Goal: Register for event/course

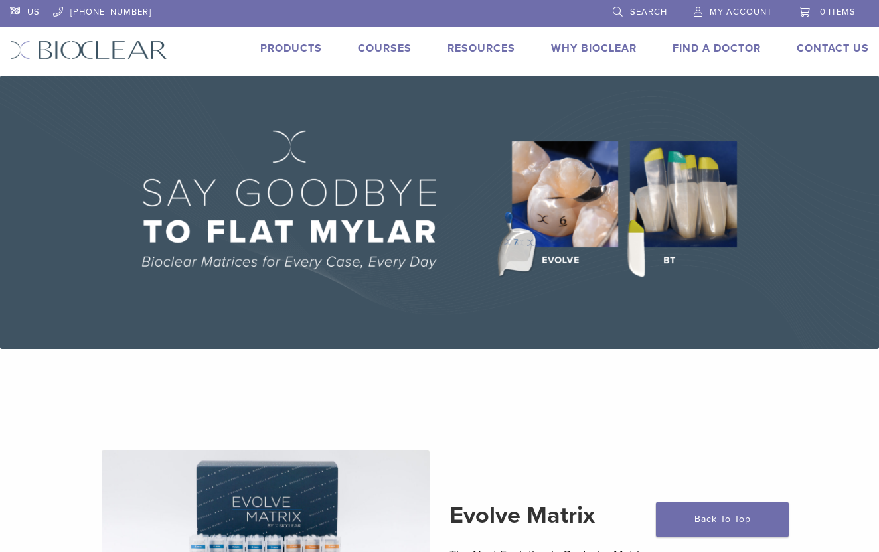
click at [387, 43] on link "Courses" at bounding box center [385, 48] width 54 height 13
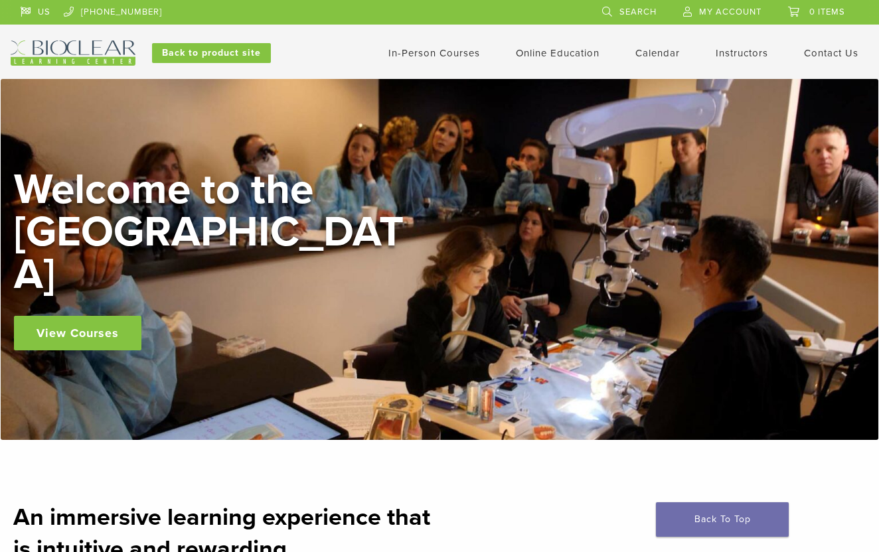
click at [439, 56] on link "In-Person Courses" at bounding box center [434, 53] width 92 height 12
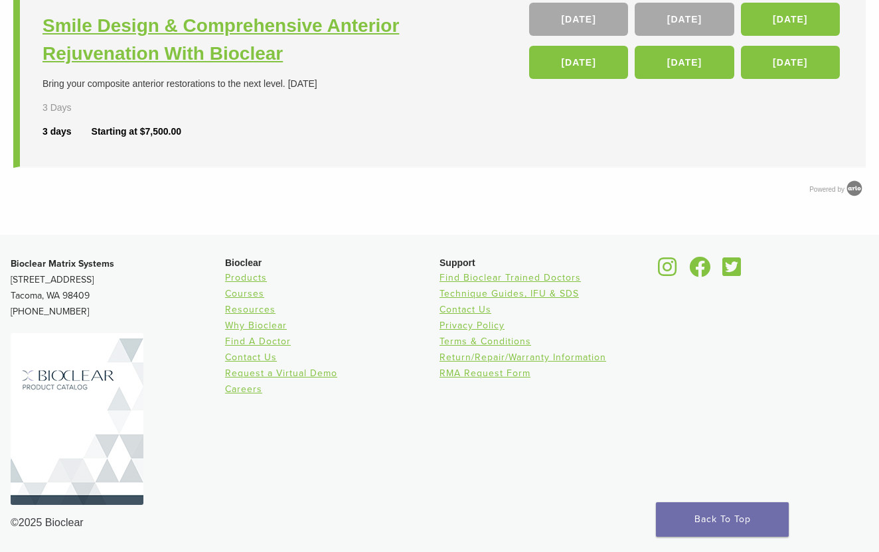
scroll to position [763, 0]
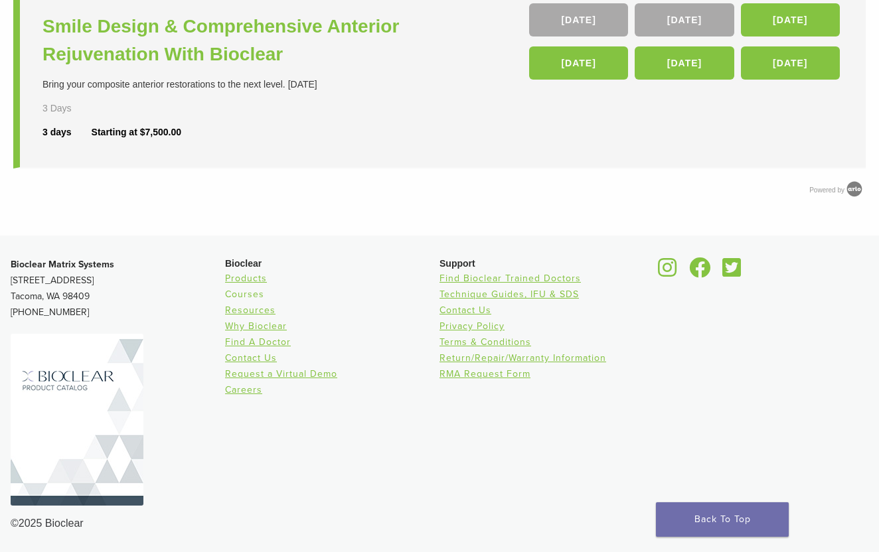
click at [236, 293] on link "Courses" at bounding box center [244, 294] width 39 height 11
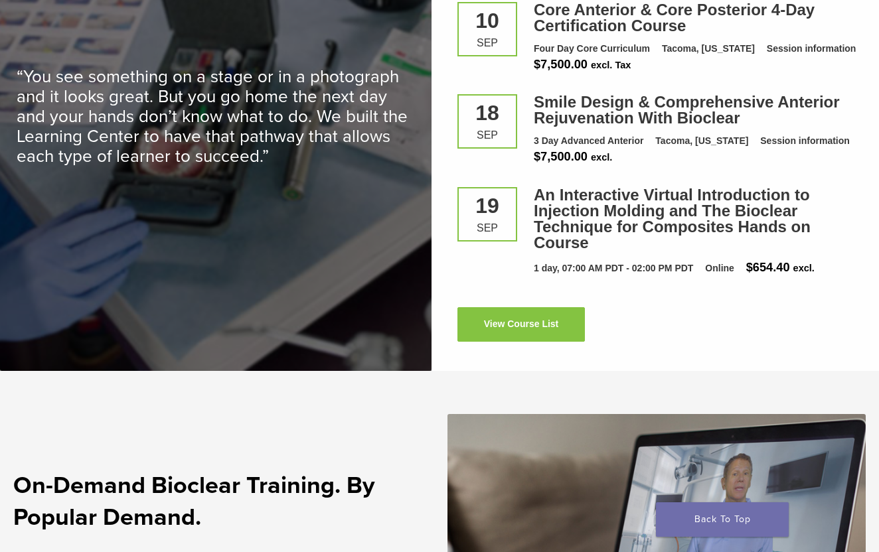
scroll to position [1916, 0]
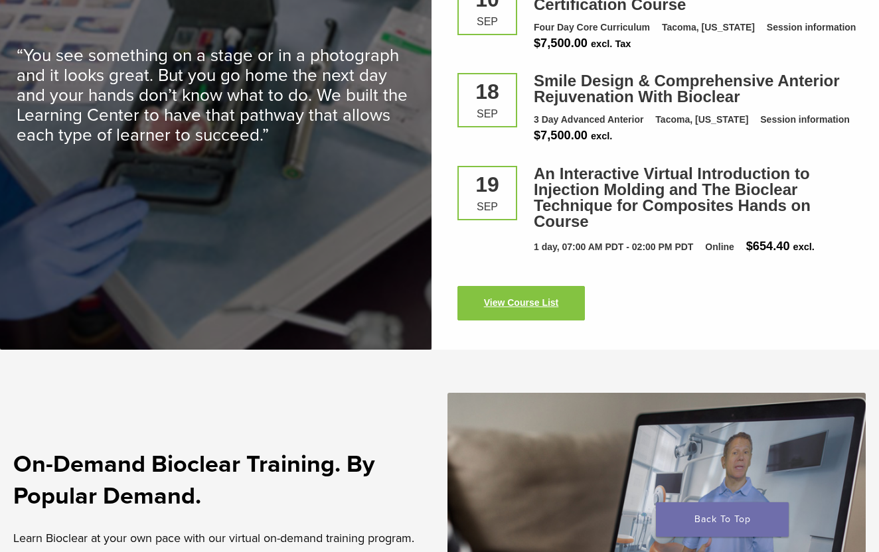
click at [528, 286] on link "View Course List" at bounding box center [520, 303] width 127 height 35
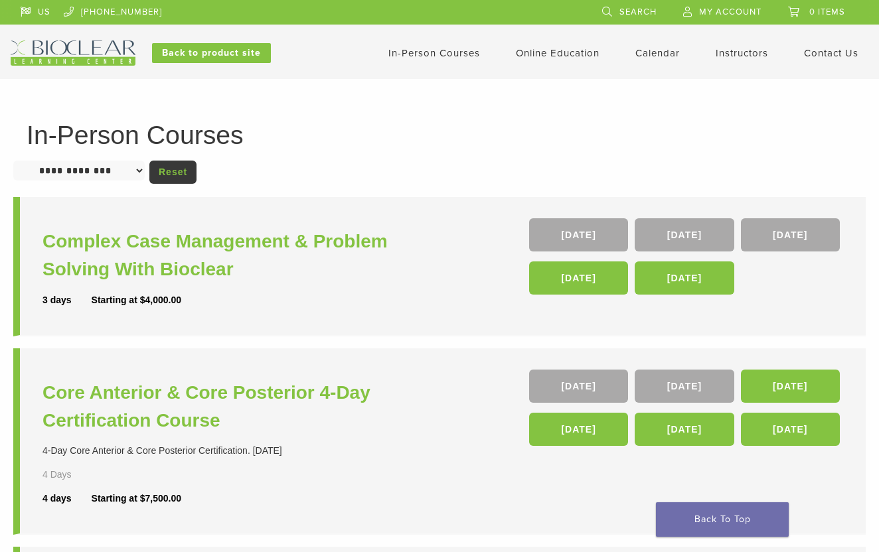
select select "******"
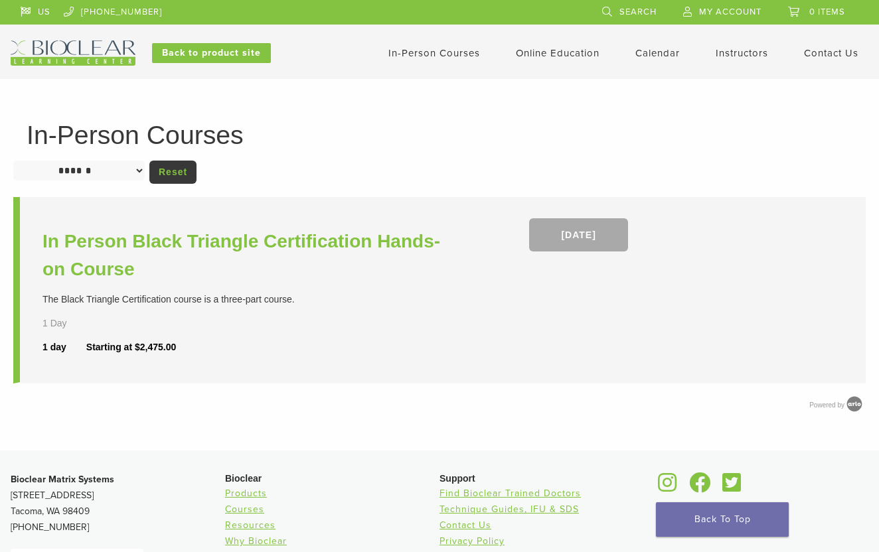
click at [175, 171] on link "Reset" at bounding box center [172, 172] width 47 height 23
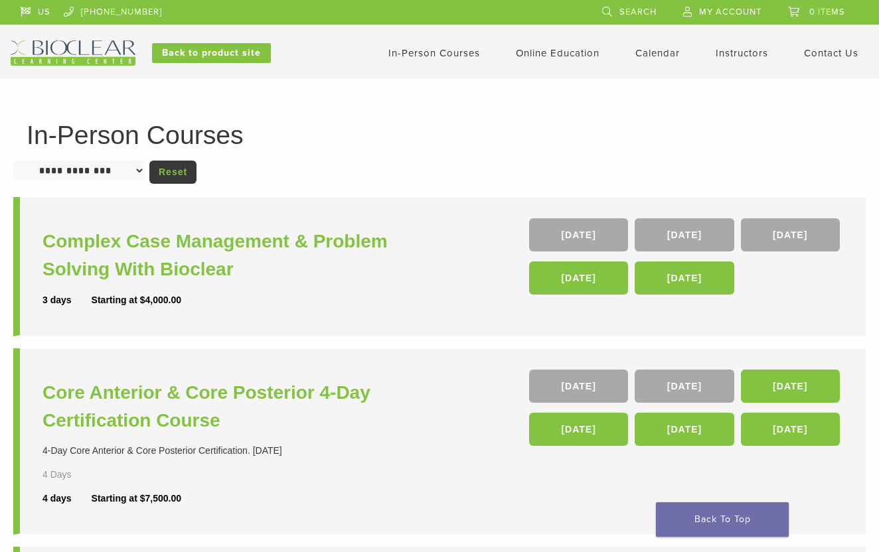
select select "******"
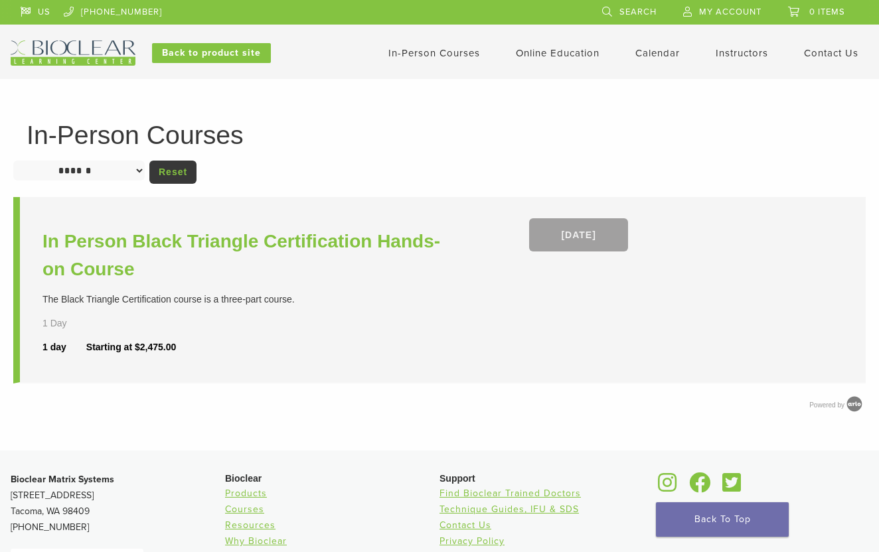
click at [575, 233] on link "[DATE]" at bounding box center [578, 234] width 99 height 33
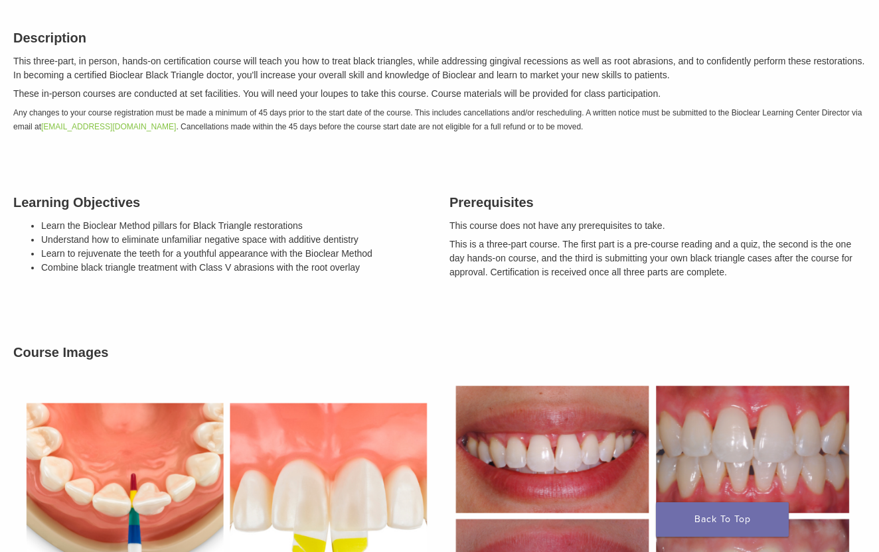
scroll to position [186, 0]
